Goal: Information Seeking & Learning: Learn about a topic

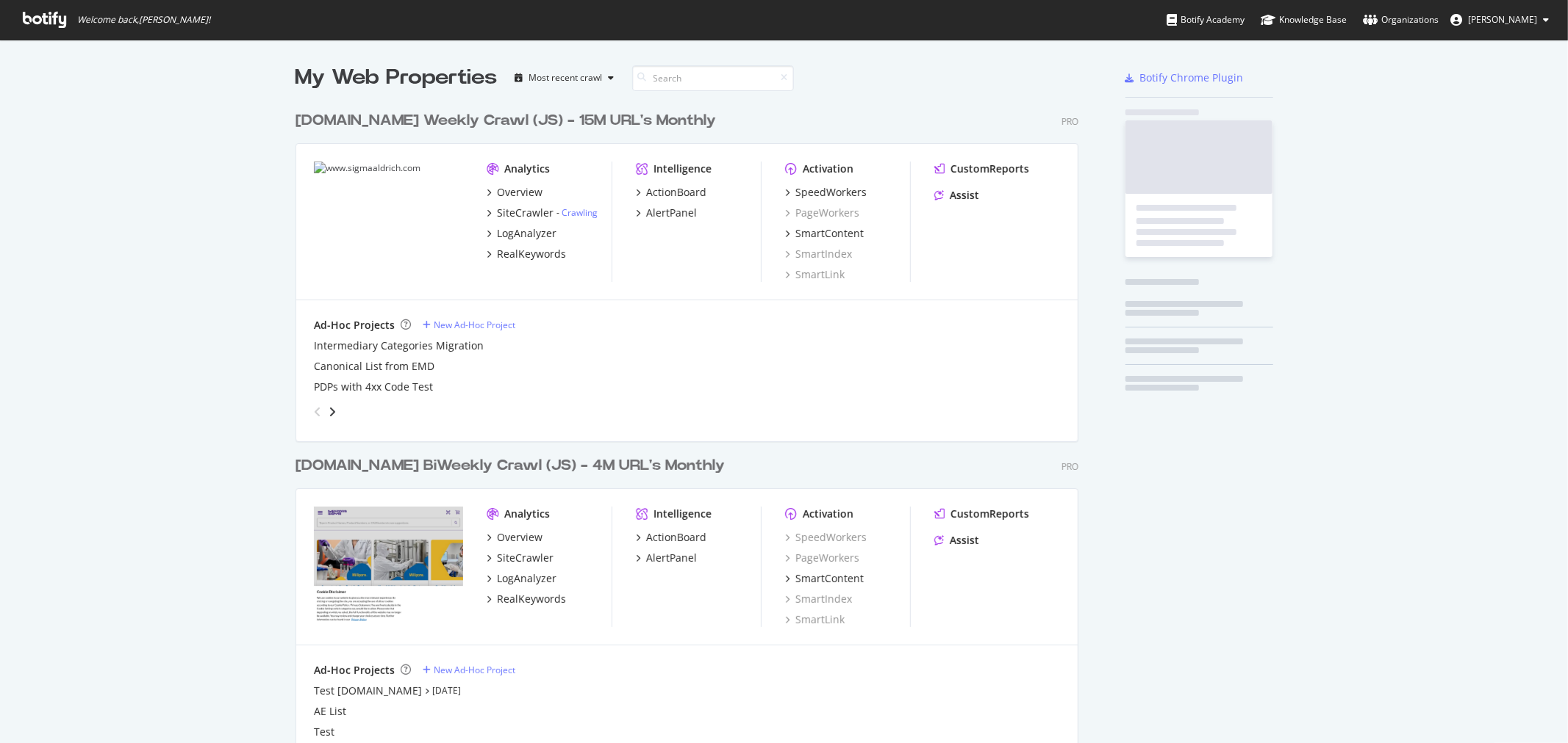
scroll to position [908, 782]
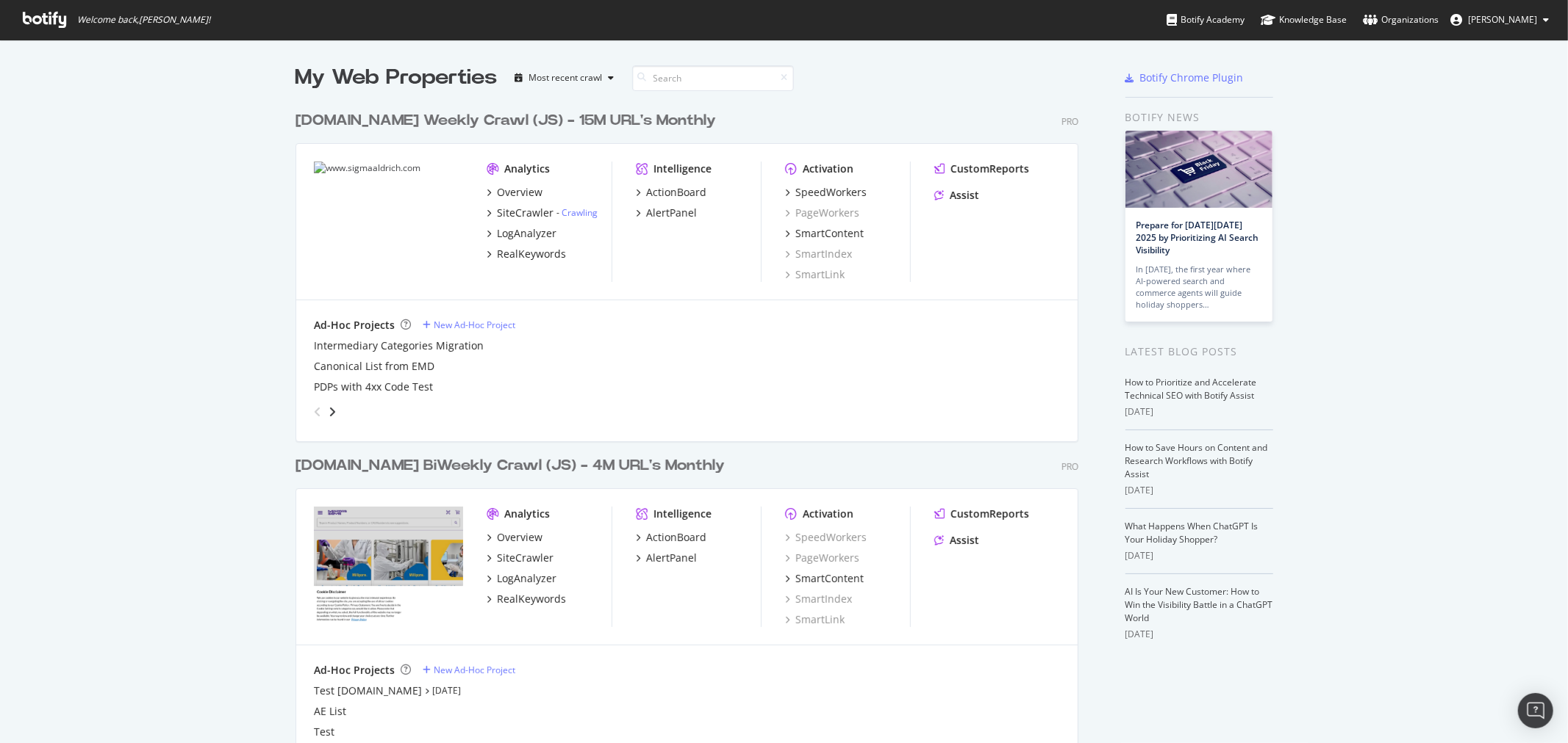
click at [531, 214] on div "SiteCrawler" at bounding box center [525, 213] width 57 height 15
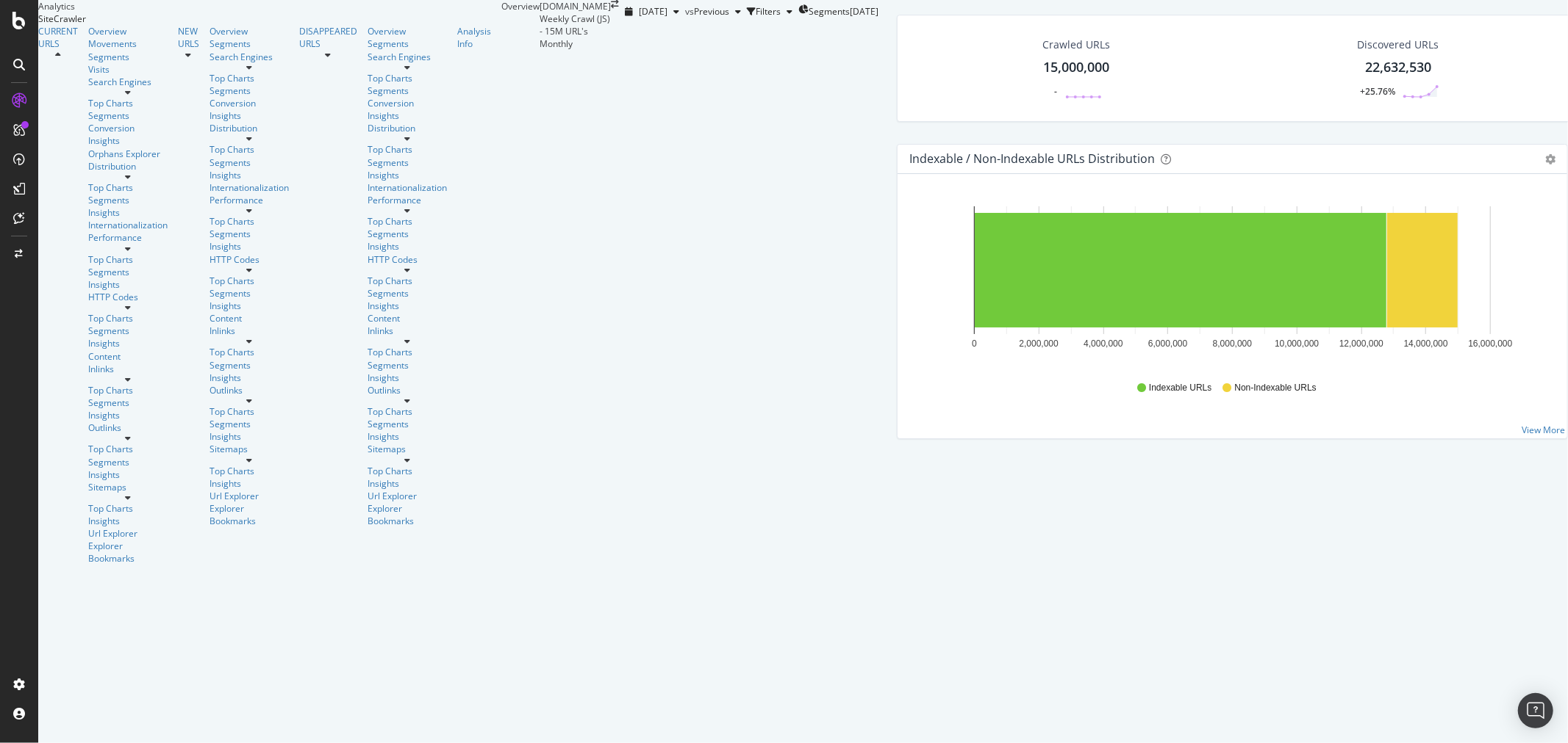
click at [889, 144] on div "Crawled URLs 15,000,000 - Discovered URLs 22,632,530 +25.76% Indexable URLs 12,…" at bounding box center [1574, 79] width 1371 height 130
click at [809, 18] on span "Segments" at bounding box center [829, 11] width 41 height 12
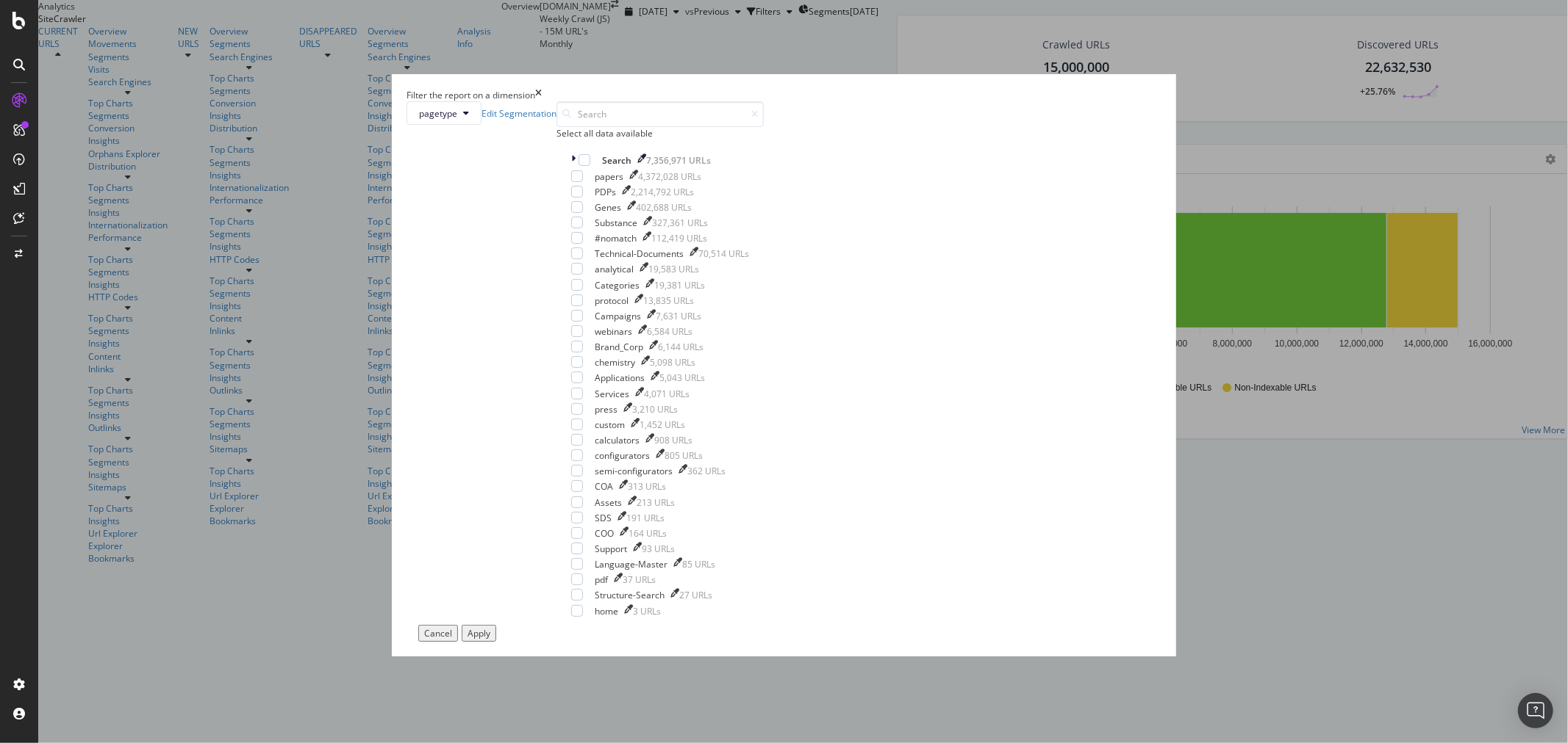
scroll to position [258, 0]
click at [632, 403] on div "modal" at bounding box center [628, 409] width 9 height 12
click at [490, 627] on div "Apply" at bounding box center [479, 634] width 23 height 12
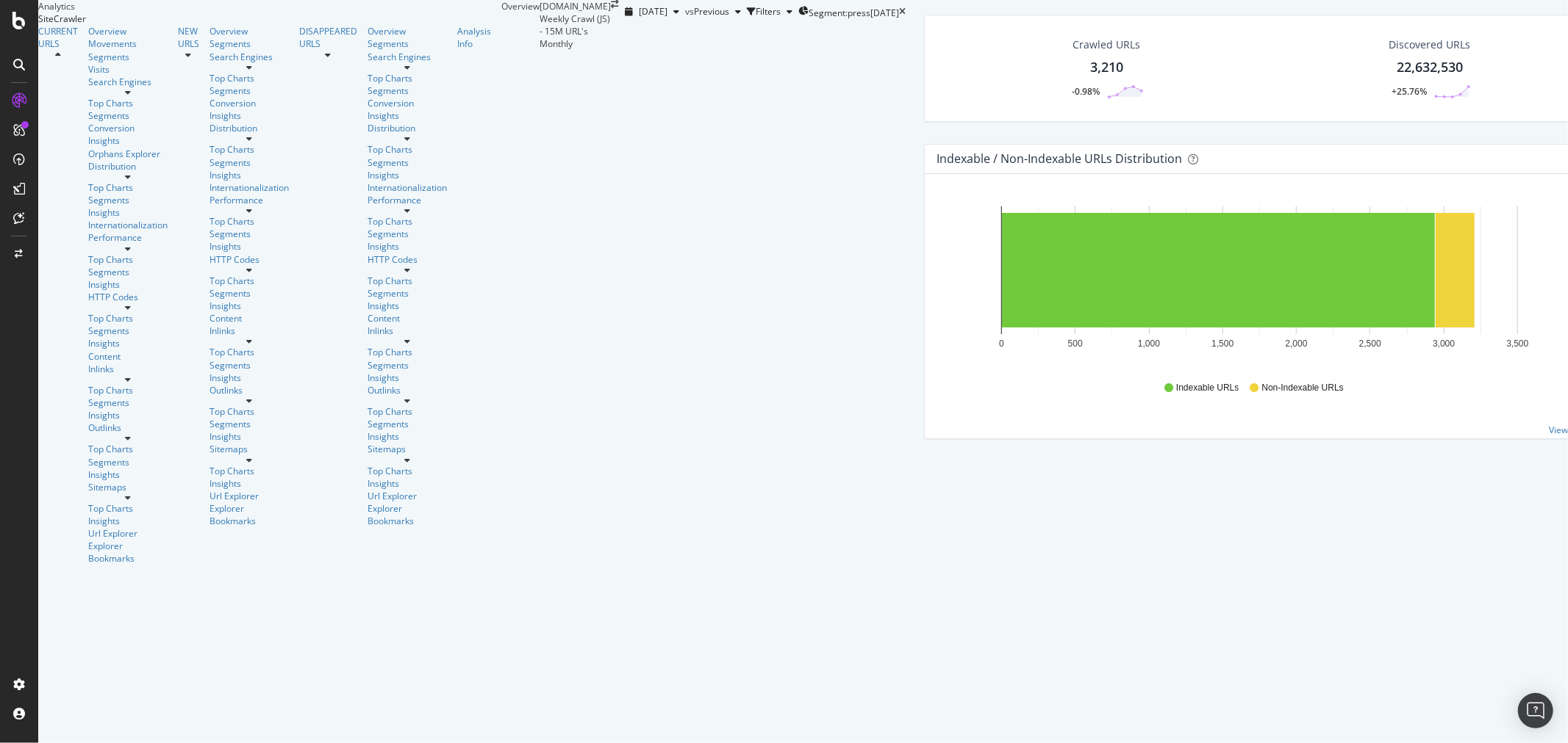
scroll to position [1225, 0]
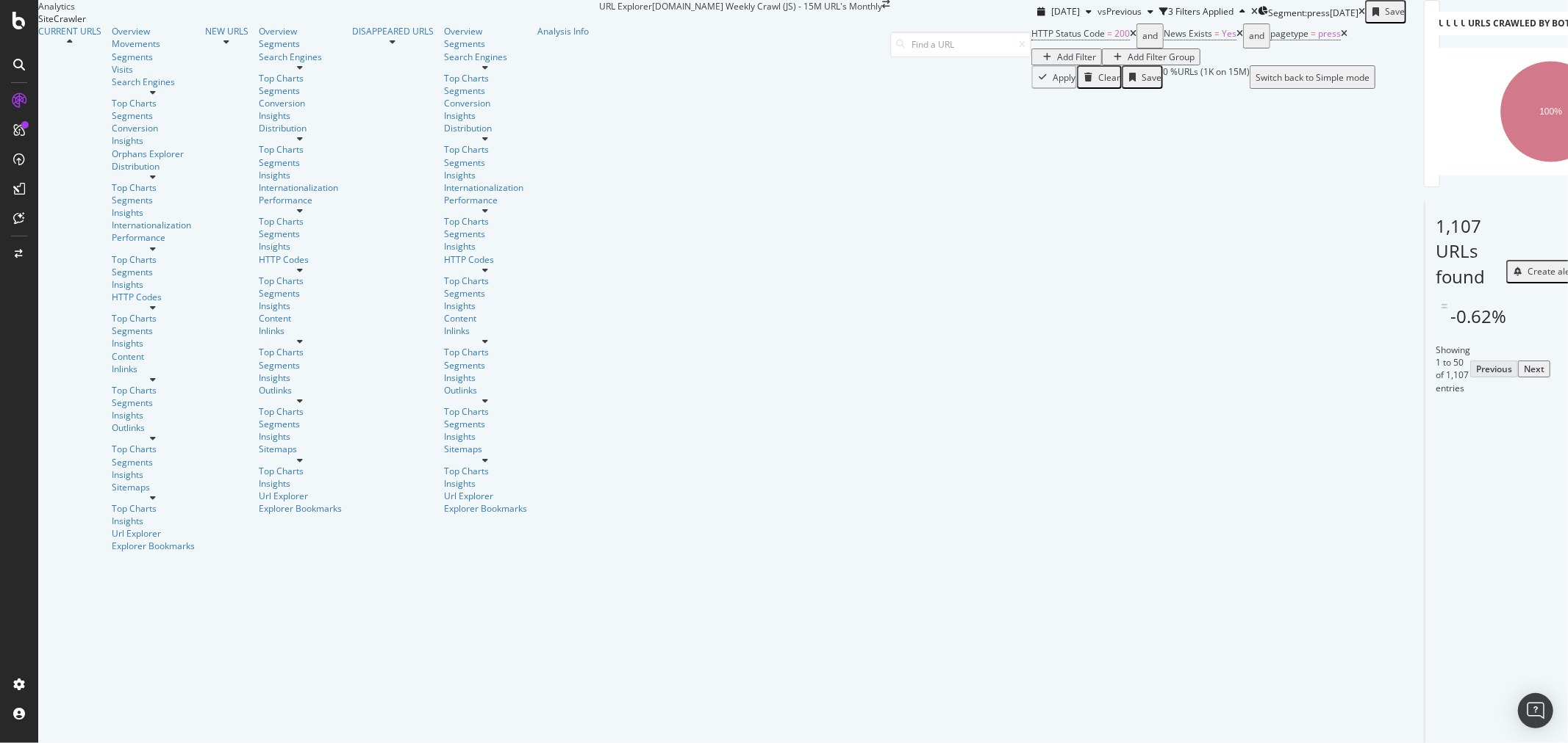
click at [1529, 489] on icon at bounding box center [1534, 484] width 9 height 9
drag, startPoint x: 180, startPoint y: 515, endPoint x: 463, endPoint y: 524, distance: 283.1
copy table "URL Card MilliporeSigma and [US_STATE][GEOGRAPHIC_DATA] in [GEOGRAPHIC_DATA][PE…"
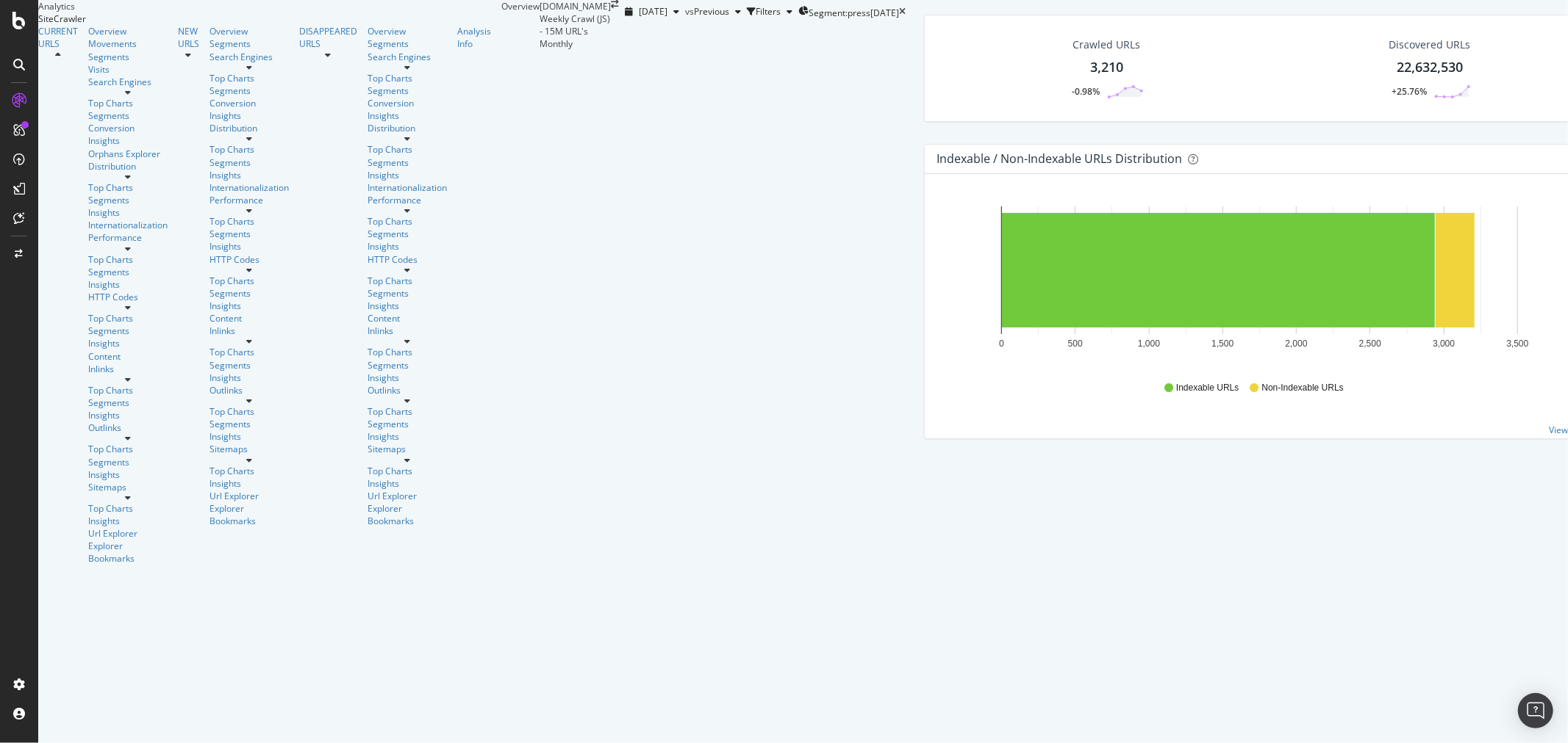
scroll to position [1225, 0]
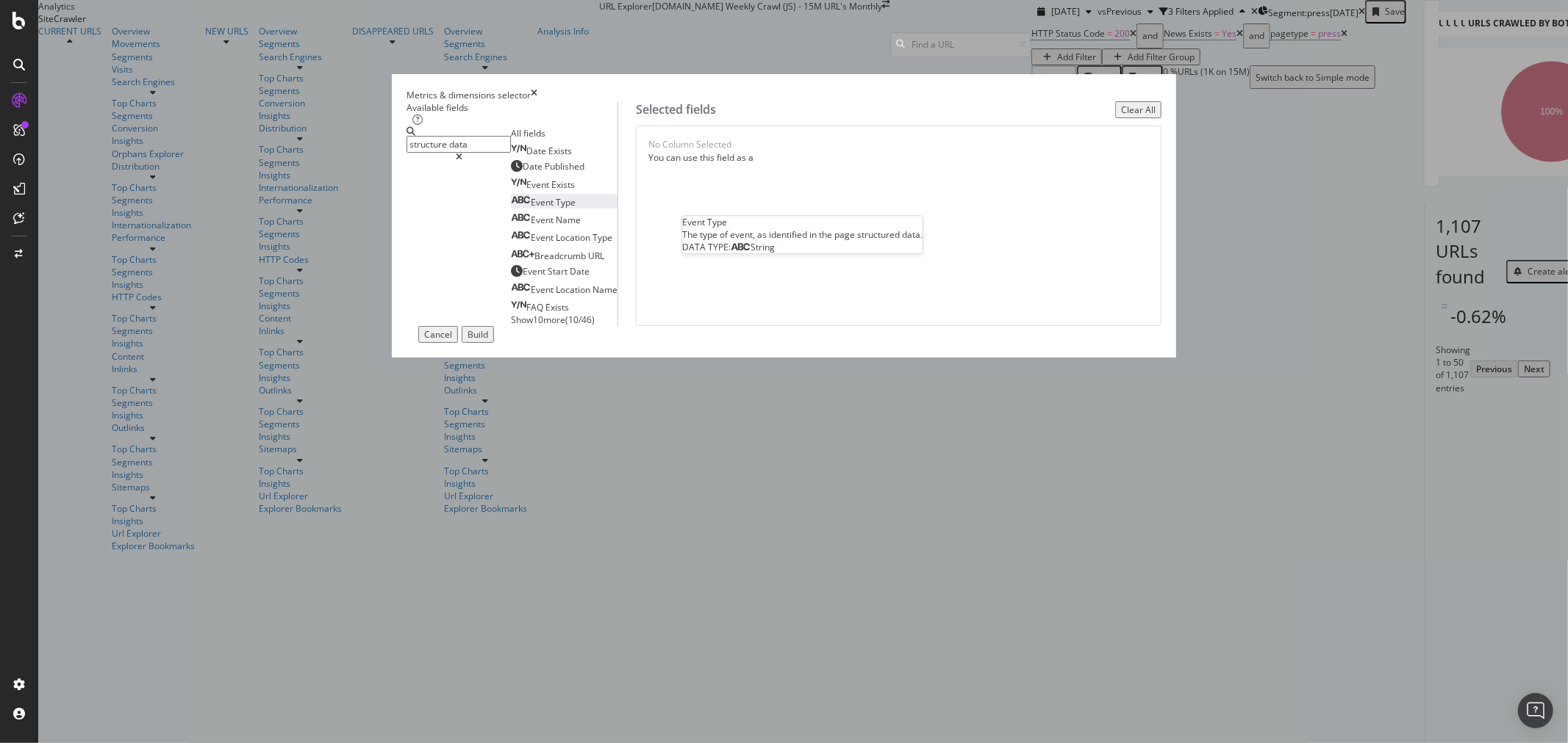
type input "structure data"
click at [568, 208] on div "Event Type" at bounding box center [543, 202] width 64 height 12
click at [567, 157] on span "Exists" at bounding box center [560, 151] width 24 height 12
drag, startPoint x: 827, startPoint y: 260, endPoint x: 827, endPoint y: 201, distance: 59.0
click at [827, 201] on body "Analytics SiteCrawler CURRENT URLS Overview Movements Segments Visits Search En…" at bounding box center [784, 372] width 1568 height 743
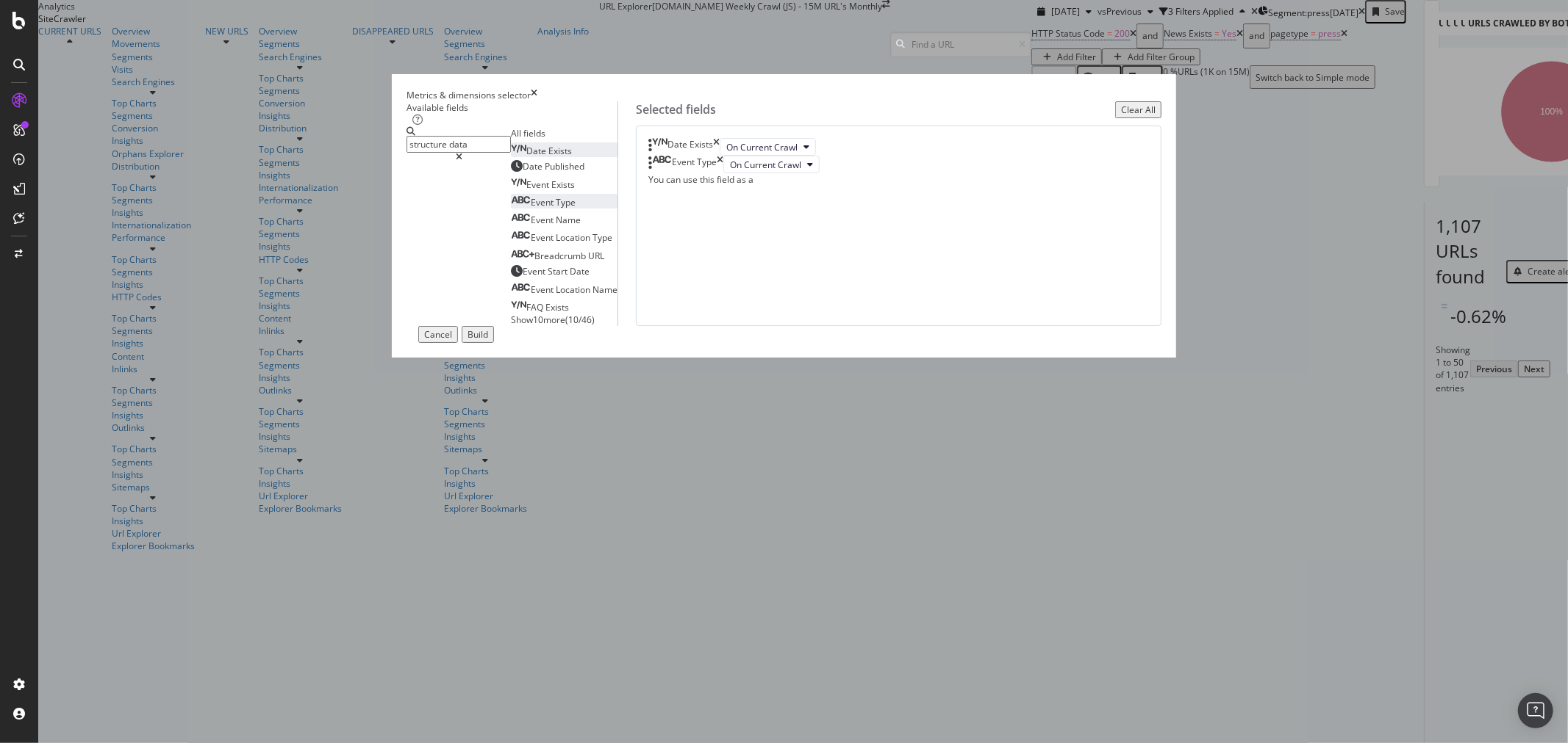
click at [488, 341] on div "Build" at bounding box center [477, 334] width 20 height 12
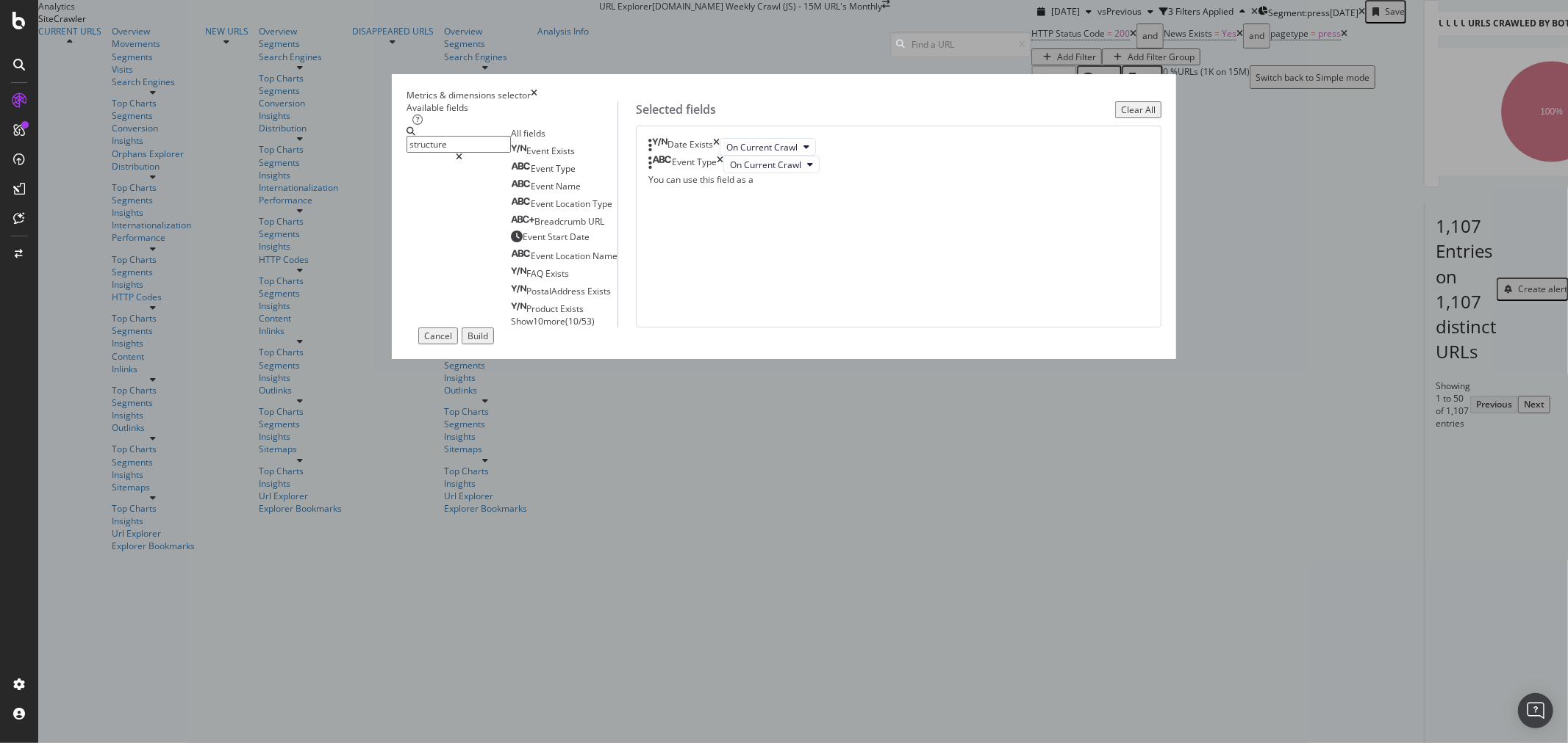
type input "structure"
click at [526, 327] on span "Show 10 more" at bounding box center [539, 321] width 55 height 12
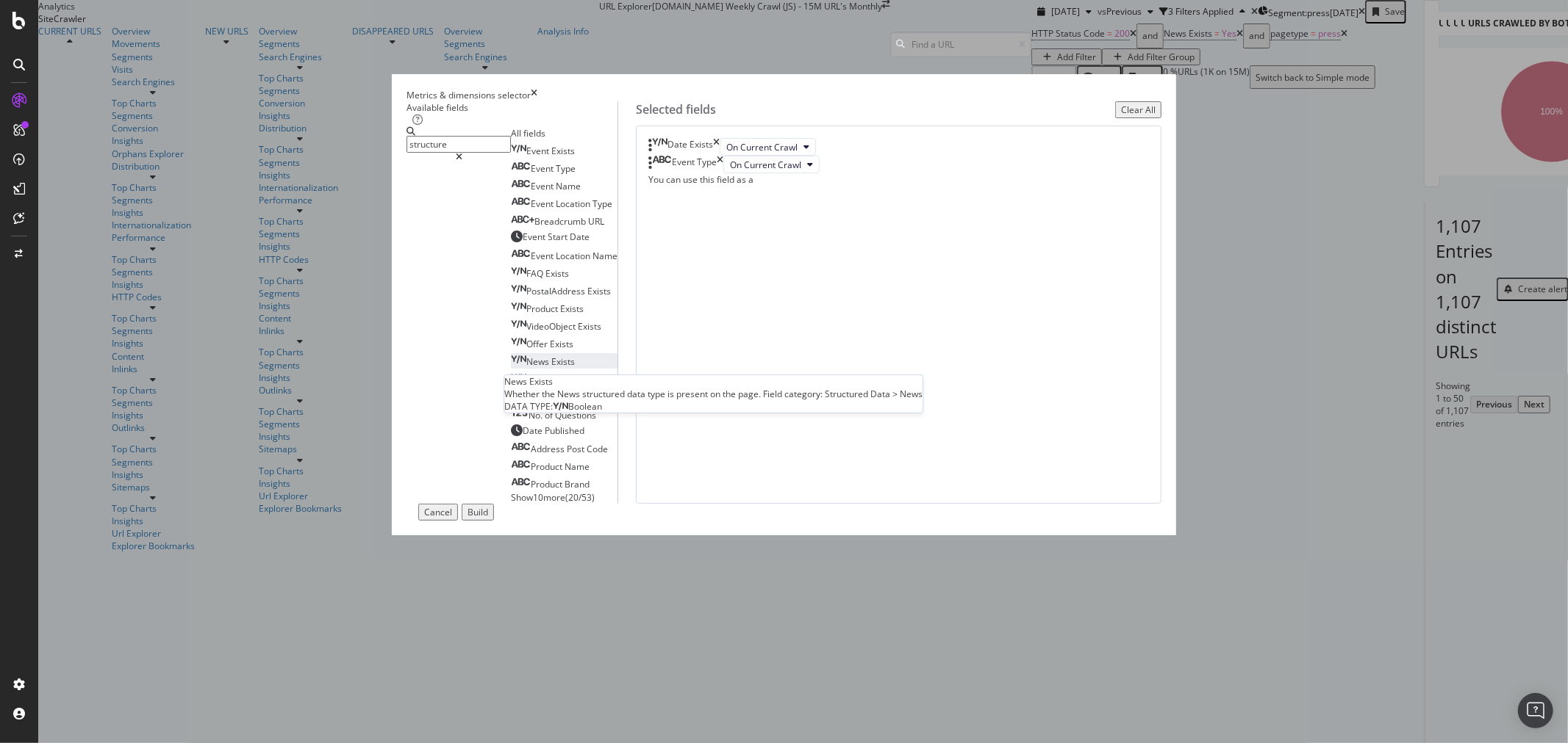
click at [547, 368] on span "News" at bounding box center [539, 362] width 25 height 12
click at [723, 173] on icon "times" at bounding box center [720, 164] width 6 height 18
click at [488, 519] on div "Build" at bounding box center [477, 513] width 20 height 12
